Goal: Task Accomplishment & Management: Complete application form

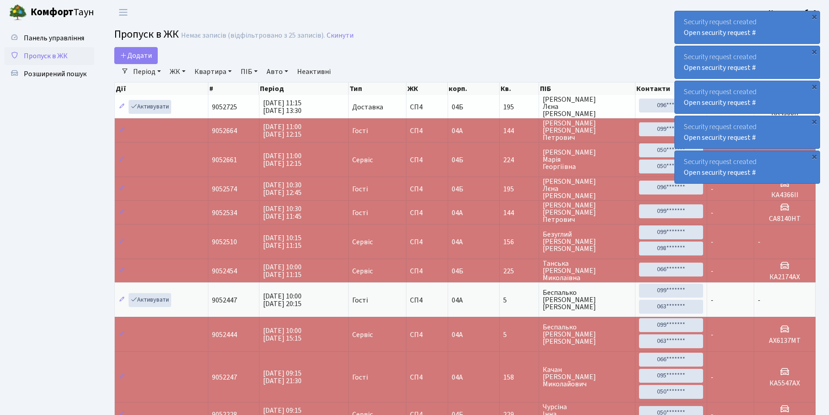
select select "25"
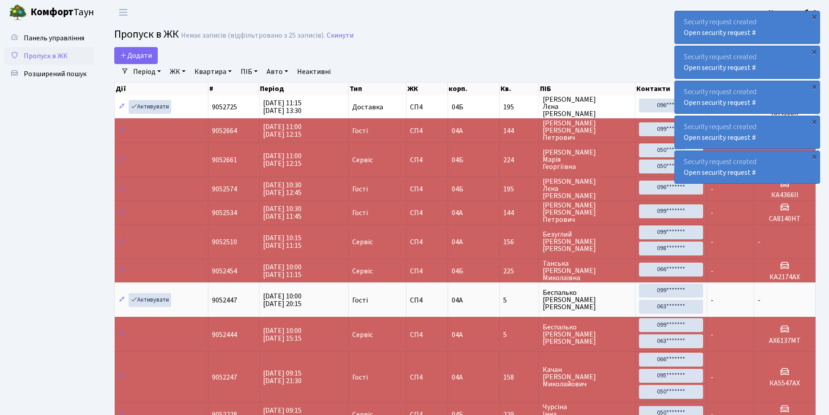
click at [71, 51] on link "Пропуск в ЖК" at bounding box center [49, 56] width 90 height 18
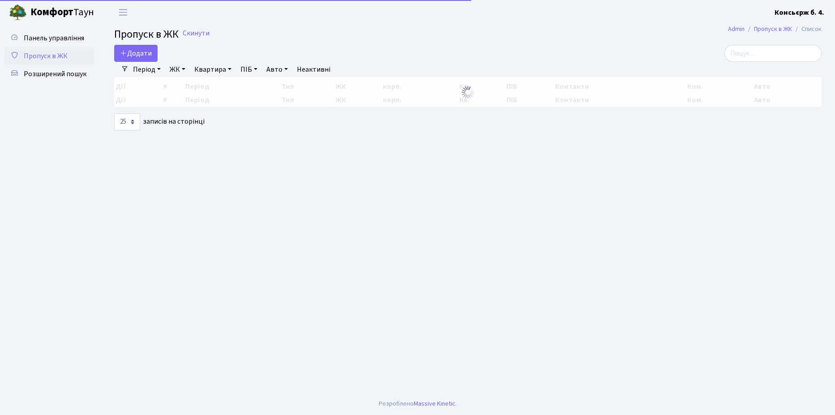
select select "25"
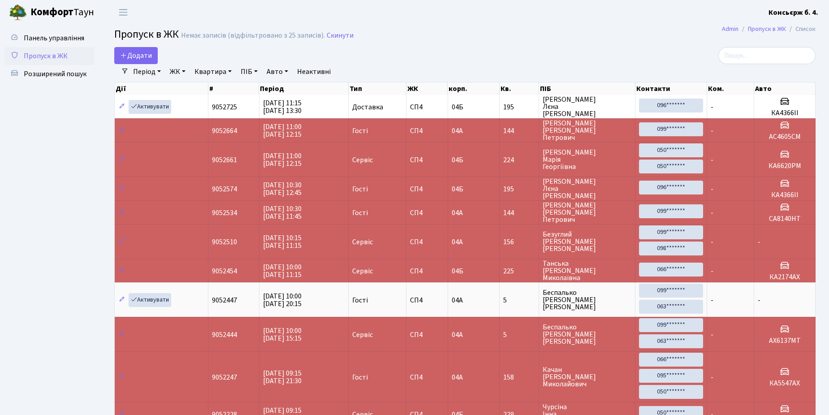
click at [499, 190] on td "195" at bounding box center [518, 188] width 39 height 24
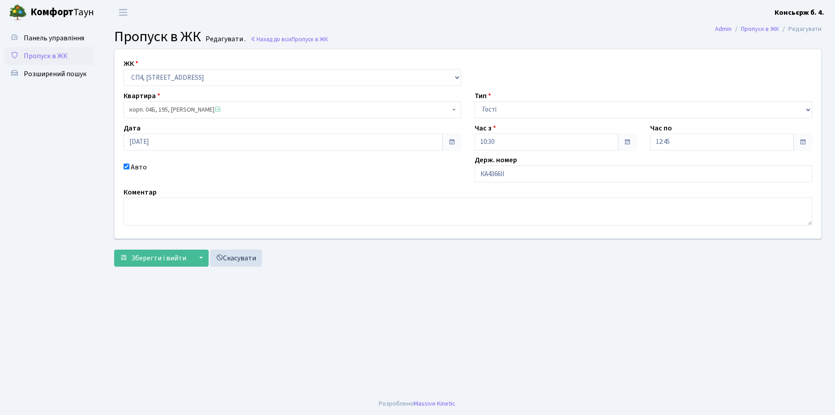
click at [64, 52] on span "Пропуск в ЖК" at bounding box center [46, 56] width 44 height 10
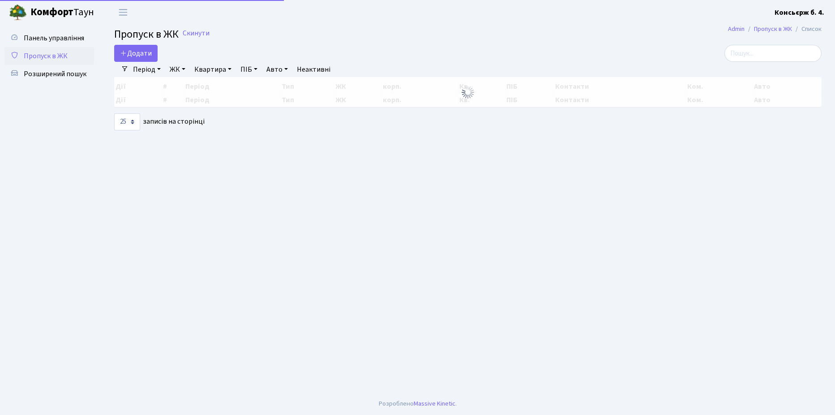
select select "25"
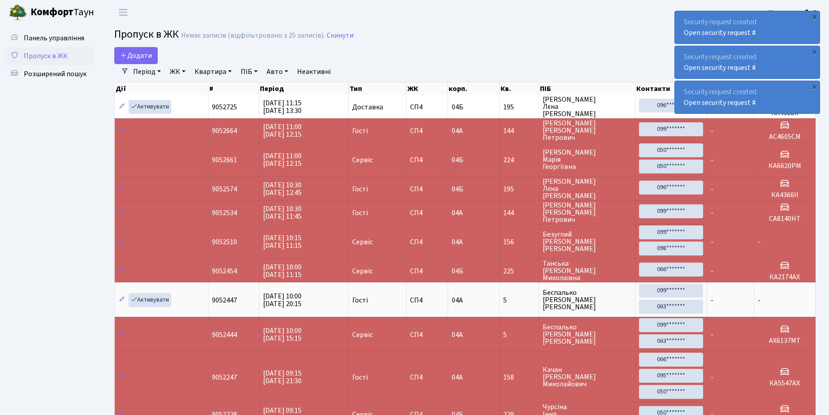
click at [32, 50] on link "Пропуск в ЖК" at bounding box center [49, 56] width 90 height 18
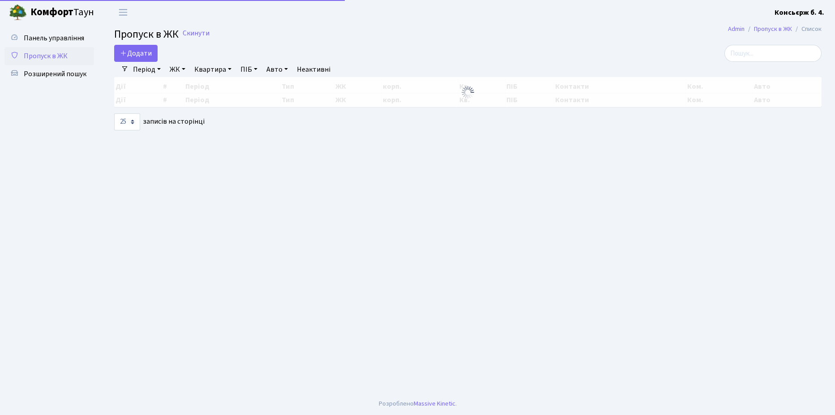
select select "25"
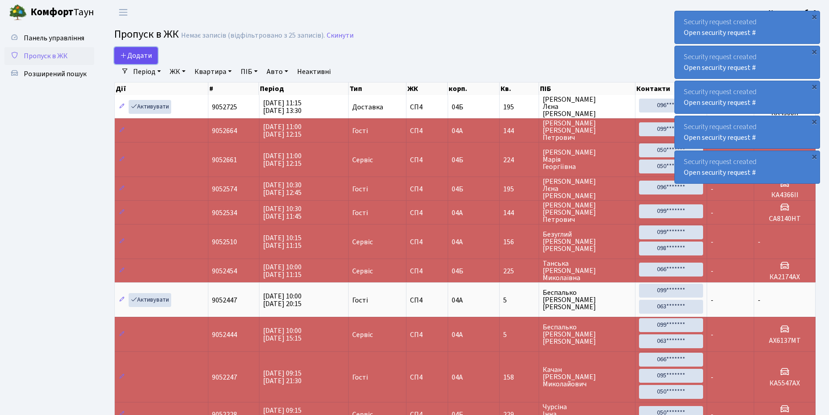
click at [144, 55] on span "Додати" at bounding box center [136, 56] width 32 height 10
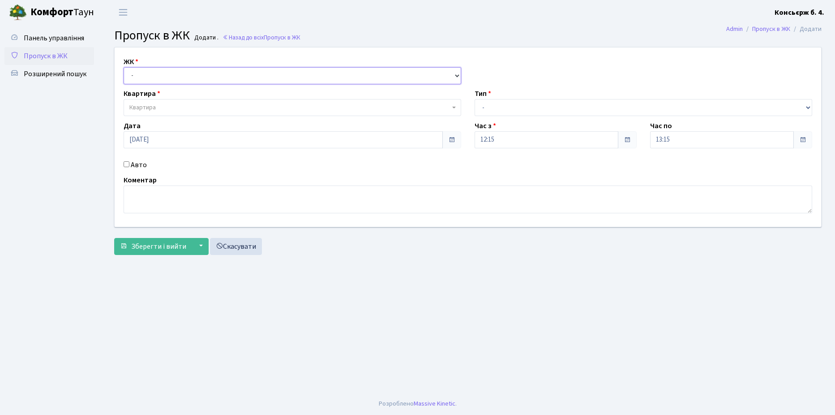
drag, startPoint x: 170, startPoint y: 78, endPoint x: 171, endPoint y: 84, distance: 5.5
click at [170, 78] on select "- СП4, Столичне шосе, 5" at bounding box center [293, 75] width 338 height 17
select select "325"
click at [124, 67] on select "- СП4, Столичне шосе, 5" at bounding box center [293, 75] width 338 height 17
select select
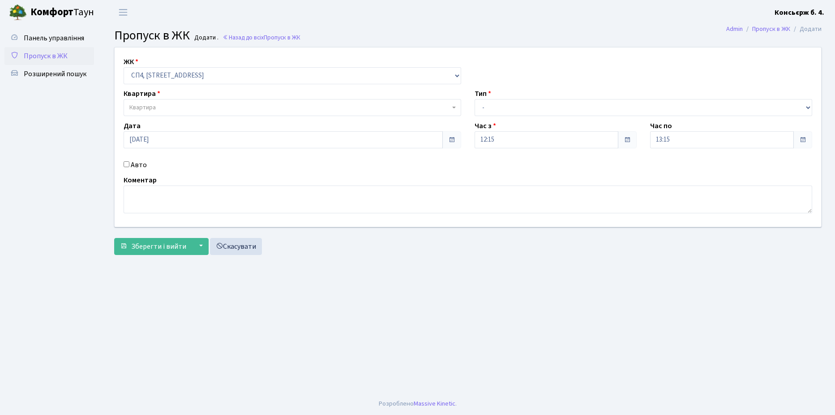
click at [163, 106] on span "Квартира" at bounding box center [289, 107] width 321 height 9
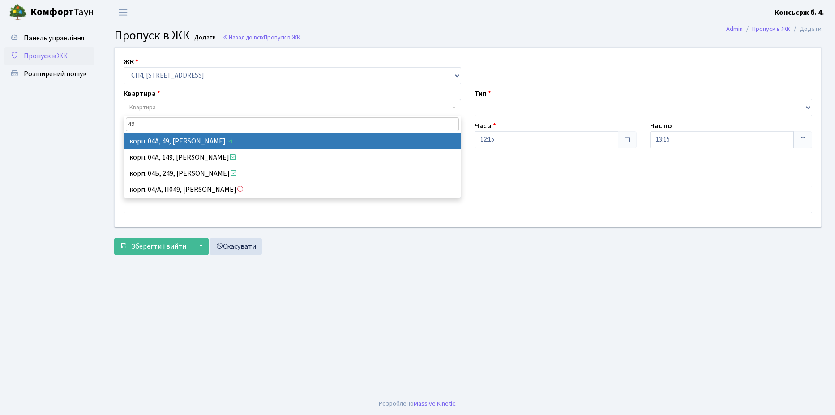
type input "49"
select select "21077"
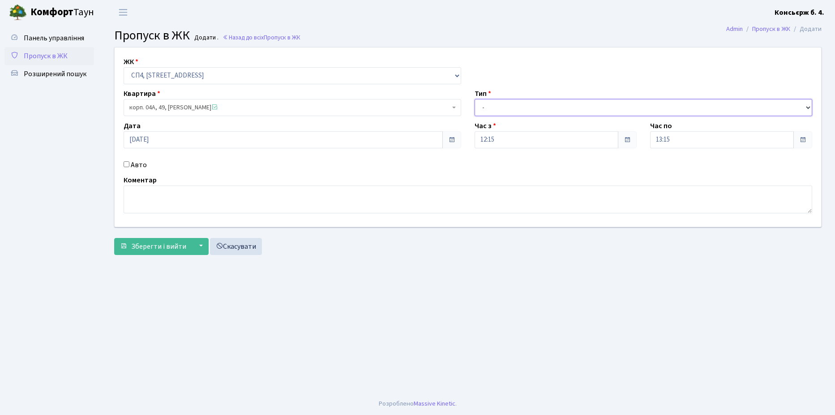
click at [518, 107] on select "- Доставка Таксі Гості Сервіс" at bounding box center [644, 107] width 338 height 17
select select "1"
click at [475, 99] on select "- Доставка Таксі Гості Сервіс" at bounding box center [644, 107] width 338 height 17
click at [125, 164] on input "Авто" at bounding box center [127, 164] width 6 height 6
checkbox input "true"
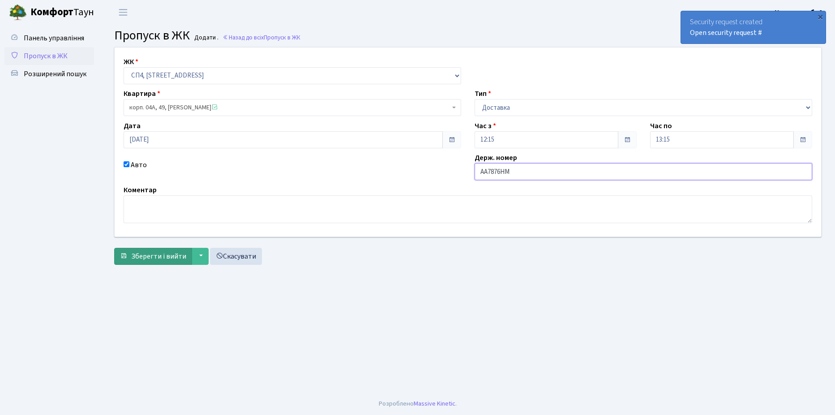
type input "AA7876HM"
click at [170, 252] on span "Зберегти і вийти" at bounding box center [158, 256] width 55 height 10
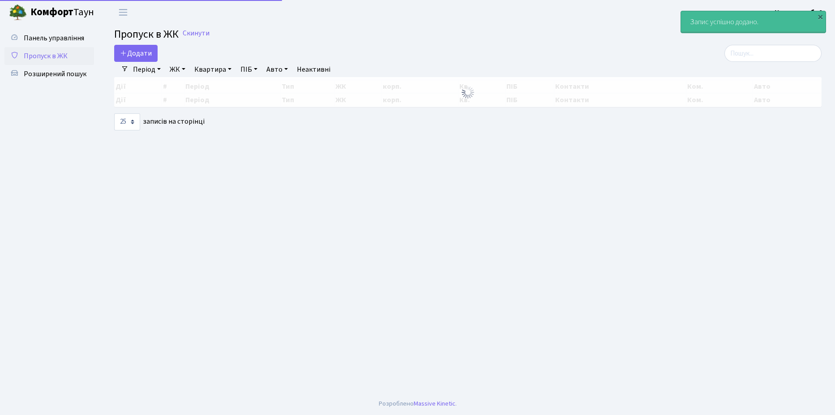
select select "25"
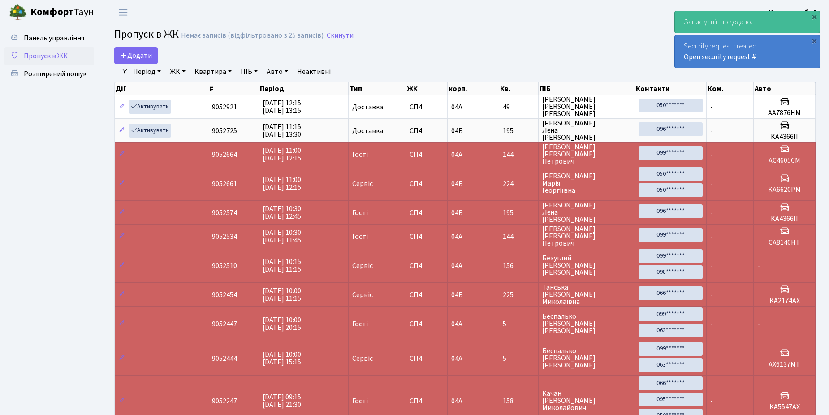
click at [62, 54] on span "Пропуск в ЖК" at bounding box center [46, 56] width 44 height 10
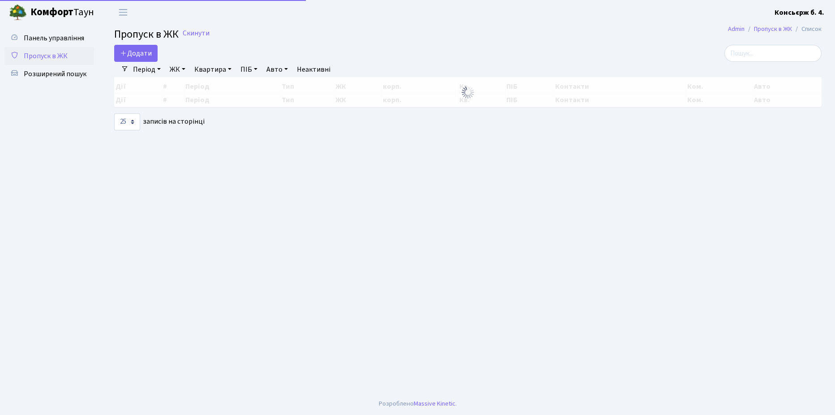
select select "25"
